Goal: Task Accomplishment & Management: Manage account settings

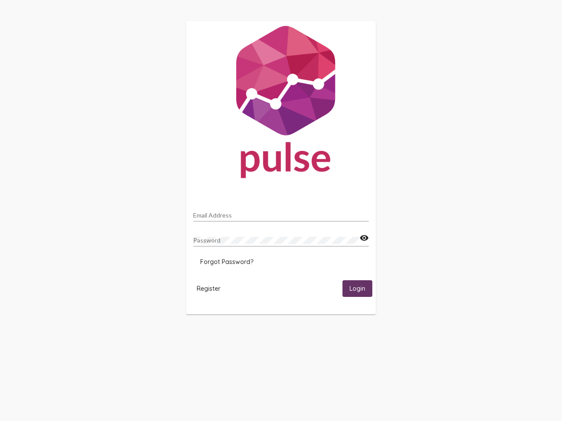
click at [281, 213] on input "Email Address" at bounding box center [281, 215] width 176 height 7
click at [364, 238] on mat-icon "visibility" at bounding box center [363, 238] width 9 height 11
click at [226, 262] on span "Forgot Password?" at bounding box center [226, 262] width 53 height 8
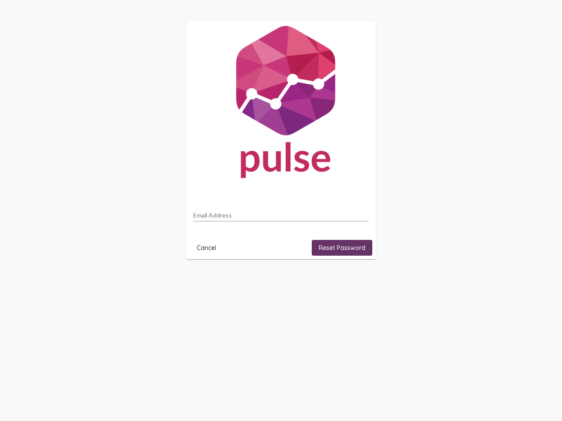
click at [208, 280] on html "Email Address Cancel Reset Password" at bounding box center [281, 140] width 562 height 280
click at [357, 280] on html "Email Address Cancel Reset Password" at bounding box center [281, 140] width 562 height 280
